Goal: Task Accomplishment & Management: Use online tool/utility

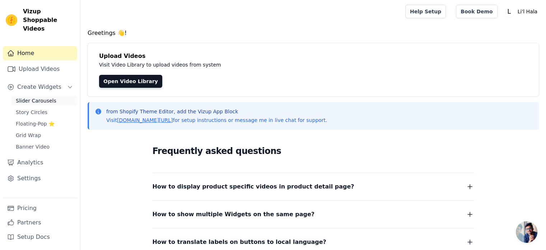
click at [39, 97] on span "Slider Carousels" at bounding box center [36, 100] width 41 height 7
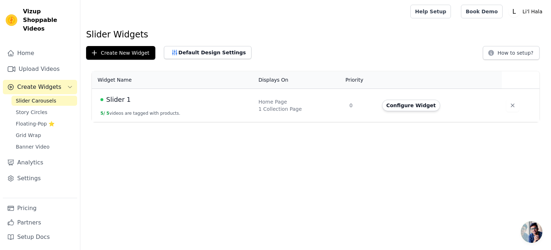
click at [152, 102] on div "Slider 1" at bounding box center [175, 99] width 149 height 10
click at [269, 100] on div "Home Page" at bounding box center [299, 101] width 83 height 7
click at [192, 50] on button "Default Design Settings" at bounding box center [208, 52] width 88 height 13
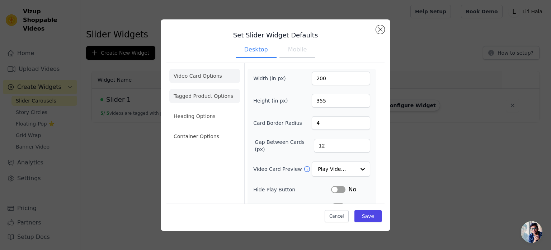
click at [213, 129] on li "Tagged Product Options" at bounding box center [204, 136] width 71 height 14
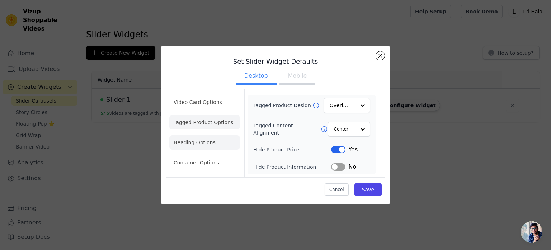
click at [210, 141] on li "Heading Options" at bounding box center [204, 142] width 71 height 14
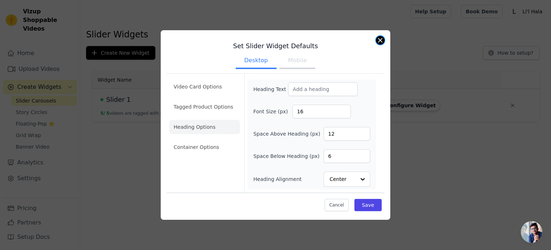
click at [379, 38] on button "Close modal" at bounding box center [380, 40] width 9 height 9
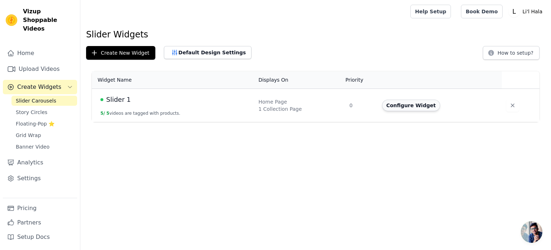
click at [415, 105] on button "Configure Widget" at bounding box center [411, 104] width 58 height 11
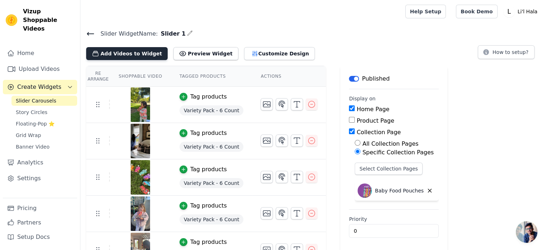
click at [131, 53] on button "Add Videos to Widget" at bounding box center [126, 53] width 81 height 13
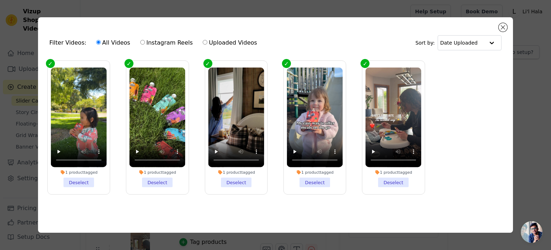
click at [165, 42] on label "Instagram Reels" at bounding box center [166, 42] width 53 height 9
click at [145, 42] on input "Instagram Reels" at bounding box center [142, 42] width 5 height 5
radio input "true"
click at [501, 28] on button "Close modal" at bounding box center [503, 27] width 9 height 9
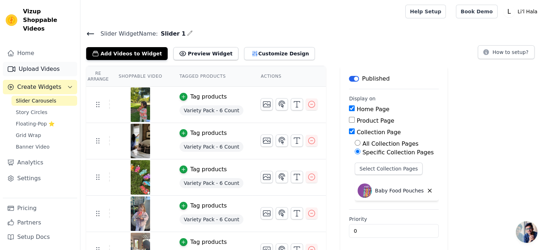
click at [37, 62] on link "Upload Videos" at bounding box center [40, 69] width 74 height 14
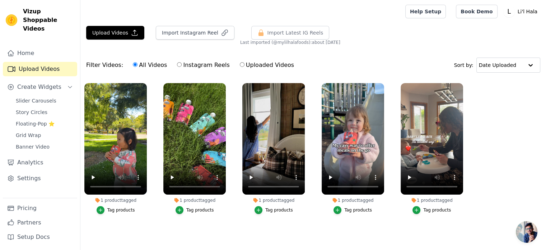
scroll to position [3, 0]
click at [186, 26] on button "Import Instagram Reel" at bounding box center [195, 33] width 79 height 14
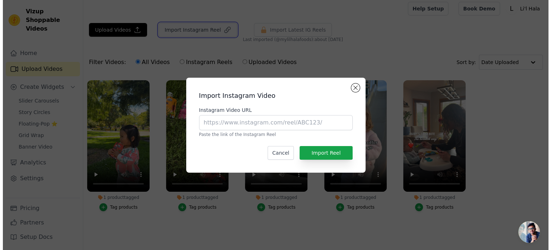
scroll to position [0, 0]
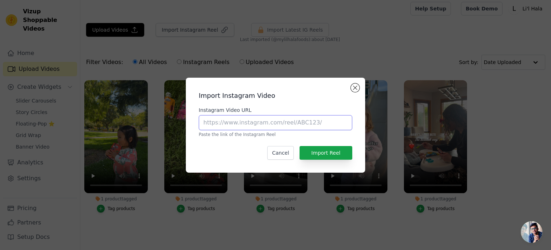
click at [289, 124] on input "Instagram Video URL" at bounding box center [276, 122] width 154 height 15
paste input "https://www.instagram.com/p/DNOE8kYA5TX"
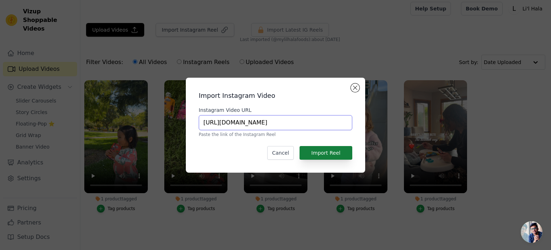
type input "https://www.instagram.com/p/DNOE8kYA5TX"
click at [330, 152] on button "Import Reel" at bounding box center [326, 153] width 53 height 14
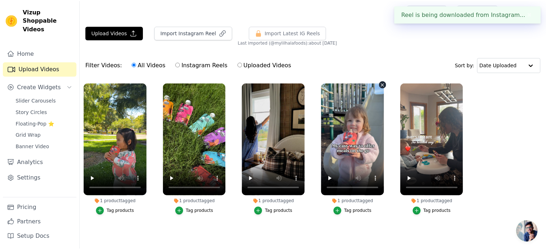
scroll to position [3, 0]
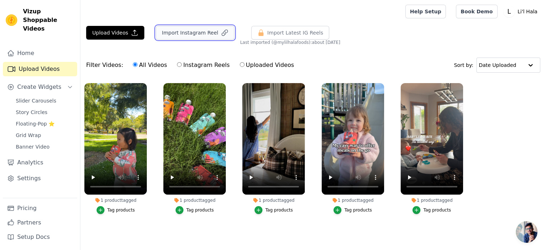
click at [192, 35] on button "Import Instagram Reel" at bounding box center [195, 33] width 79 height 14
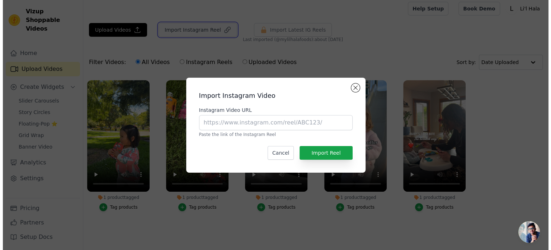
scroll to position [0, 0]
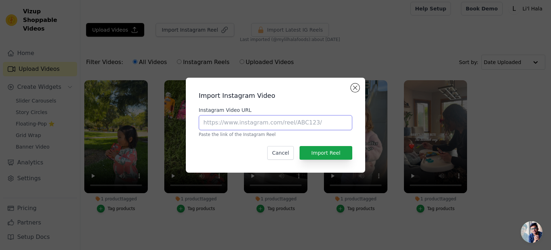
click at [293, 121] on input "Instagram Video URL" at bounding box center [276, 122] width 154 height 15
paste input "https://www.instagram.com/p/DNOLI_DN9hR"
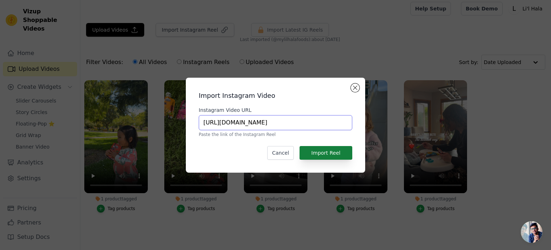
type input "https://www.instagram.com/p/DNOLI_DN9hR"
click at [349, 153] on button "Import Reel" at bounding box center [326, 153] width 53 height 14
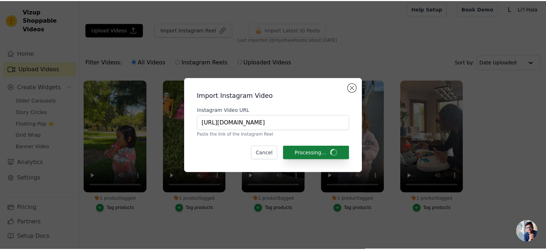
scroll to position [3, 0]
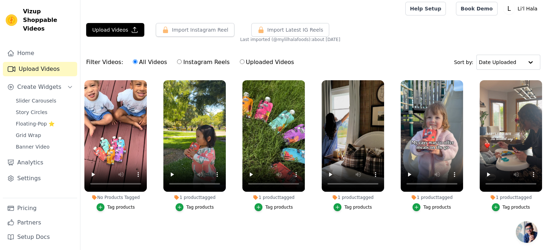
click at [391, 24] on div "Upload Videos Import Instagram Reel Import Latest Instagram Reels Import Latest…" at bounding box center [313, 32] width 466 height 19
click at [123, 207] on div "Tag products" at bounding box center [121, 207] width 28 height 6
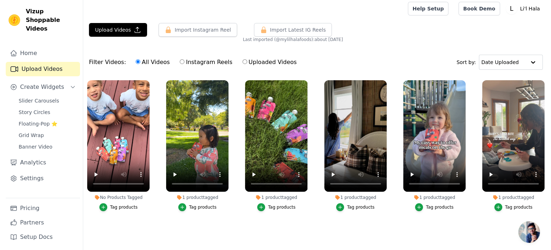
scroll to position [0, 0]
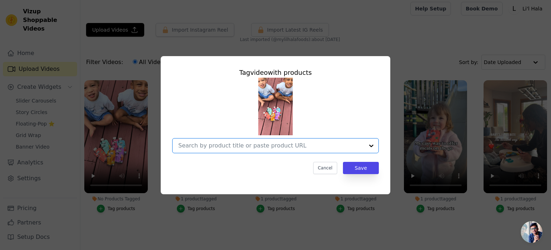
click at [312, 143] on input "No Products Tagged Tag video with products Option undefined, selected. Select i…" at bounding box center [271, 145] width 186 height 7
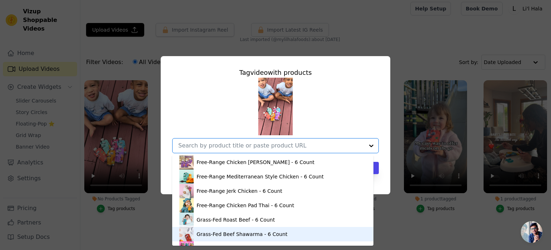
scroll to position [10, 0]
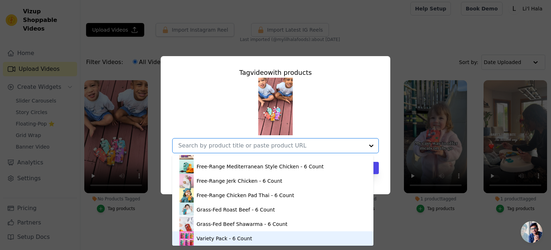
click at [241, 239] on div "Variety Pack - 6 Count" at bounding box center [225, 237] width 56 height 7
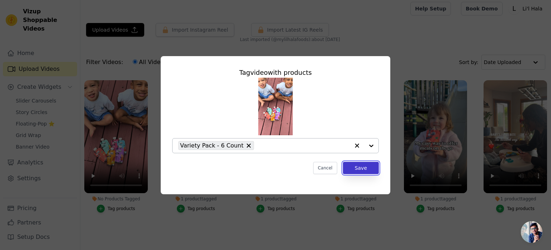
click at [366, 168] on button "Save" at bounding box center [361, 168] width 36 height 12
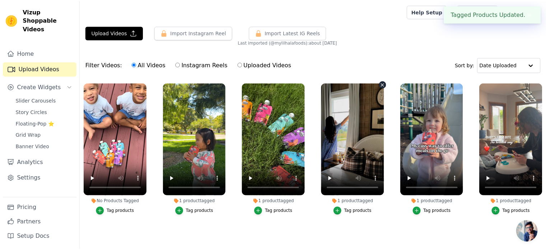
scroll to position [3, 0]
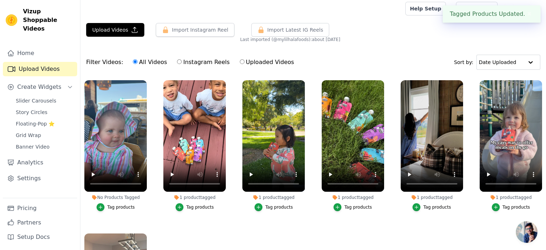
click at [125, 205] on div "Tag products" at bounding box center [121, 207] width 28 height 6
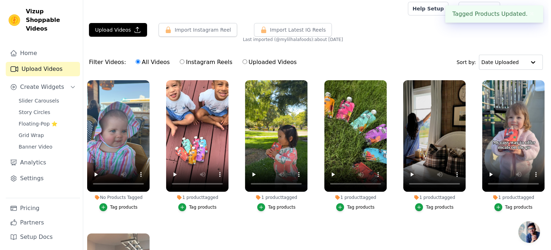
scroll to position [0, 0]
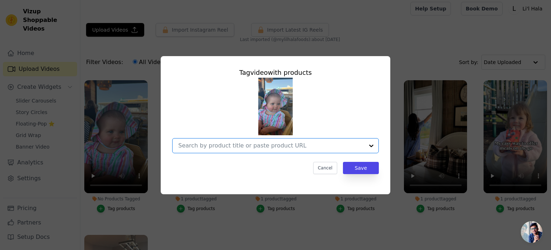
click at [241, 146] on input "No Products Tagged Tag video with products Option undefined, selected. Select i…" at bounding box center [271, 145] width 186 height 7
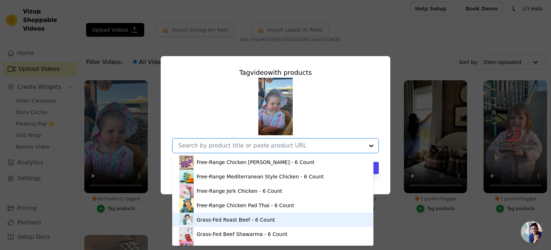
scroll to position [10, 0]
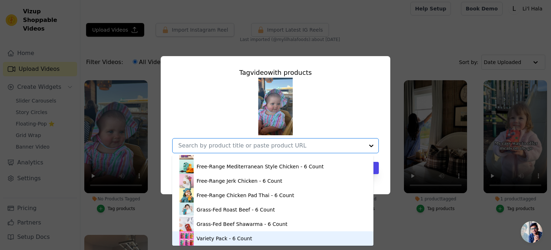
click at [232, 239] on div "Variety Pack - 6 Count" at bounding box center [225, 237] width 56 height 7
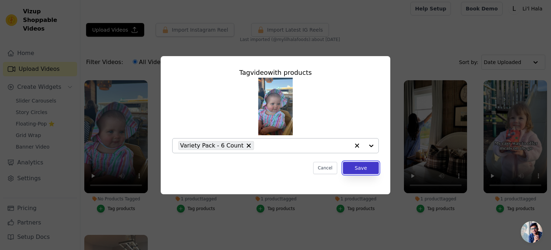
click at [360, 166] on button "Save" at bounding box center [361, 168] width 36 height 12
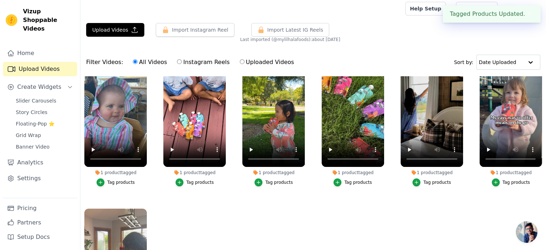
scroll to position [0, 0]
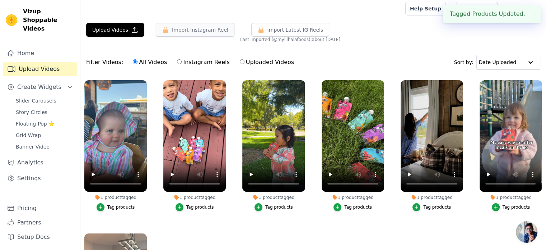
click at [202, 31] on button "Import Instagram Reel" at bounding box center [195, 30] width 79 height 14
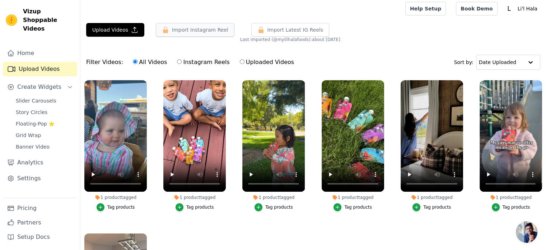
click at [163, 30] on icon "button" at bounding box center [165, 30] width 5 height 6
click at [26, 96] on link "Slider Carousels" at bounding box center [44, 100] width 66 height 10
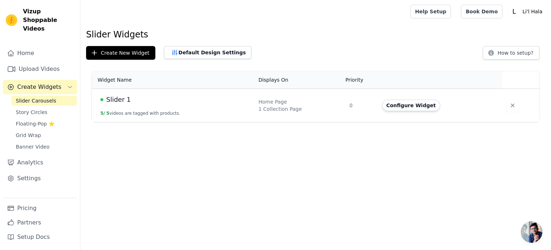
click at [225, 109] on td "Slider 1 5 / 5 videos are tagged with products." at bounding box center [173, 105] width 162 height 33
click at [118, 96] on span "Slider 1" at bounding box center [118, 99] width 25 height 10
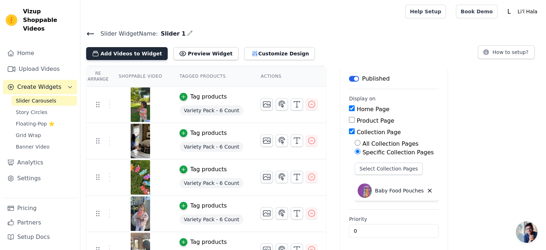
click at [137, 56] on button "Add Videos to Widget" at bounding box center [126, 53] width 81 height 13
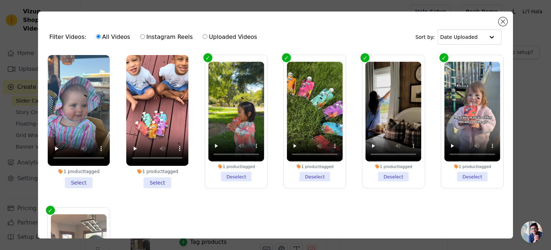
click at [147, 183] on li "1 product tagged Select" at bounding box center [157, 121] width 62 height 133
click at [0, 0] on input "1 product tagged Select" at bounding box center [0, 0] width 0 height 0
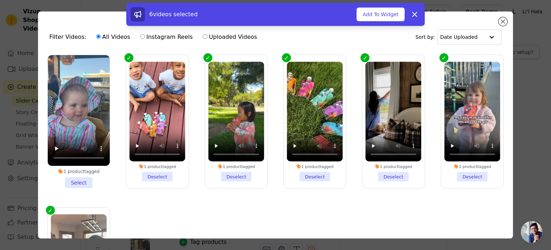
click at [84, 177] on li "1 product tagged Select" at bounding box center [79, 121] width 62 height 133
click at [0, 0] on input "1 product tagged Select" at bounding box center [0, 0] width 0 height 0
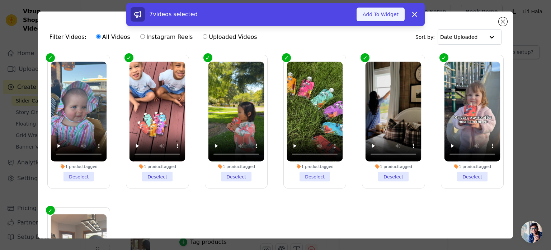
click at [390, 17] on button "Add To Widget" at bounding box center [381, 15] width 48 height 14
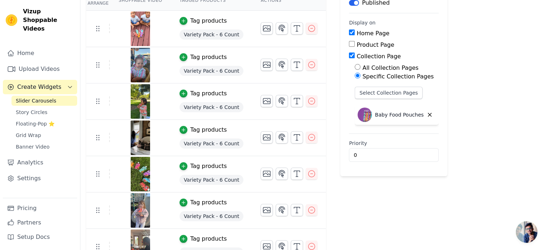
scroll to position [89, 0]
